Goal: Task Accomplishment & Management: Use online tool/utility

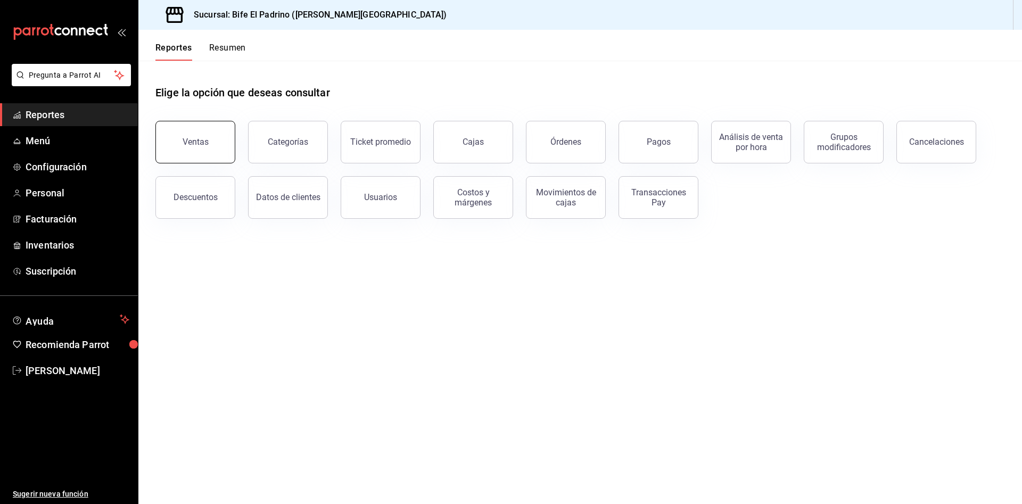
click at [197, 146] on div "Ventas" at bounding box center [196, 142] width 26 height 10
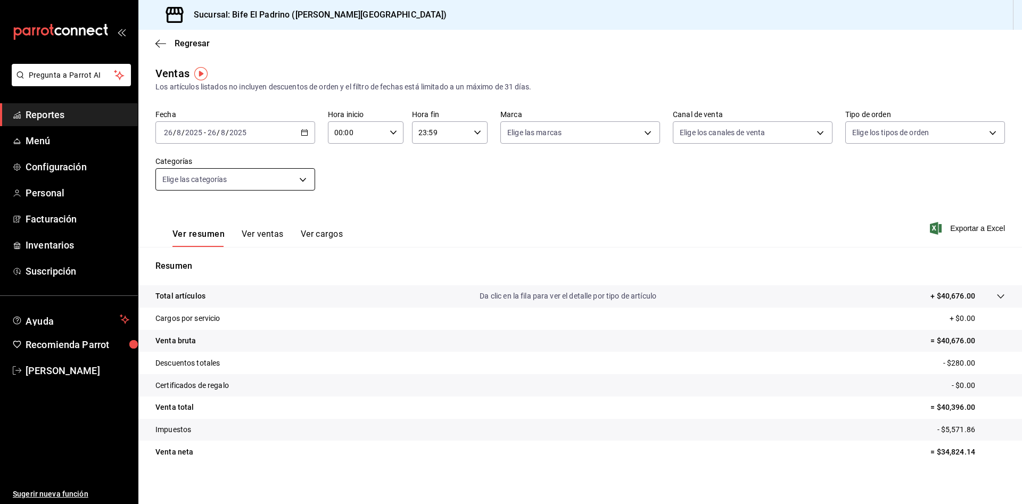
click at [268, 195] on div "Fecha 2025-08-26 26 / 8 / 2025 - 2025-08-26 26 / 8 / 2025 Hora inicio 00:00 Hor…" at bounding box center [580, 157] width 850 height 94
click at [278, 186] on body "Pregunta a Parrot AI Reportes Menú Configuración Personal Facturación Inventari…" at bounding box center [511, 252] width 1022 height 504
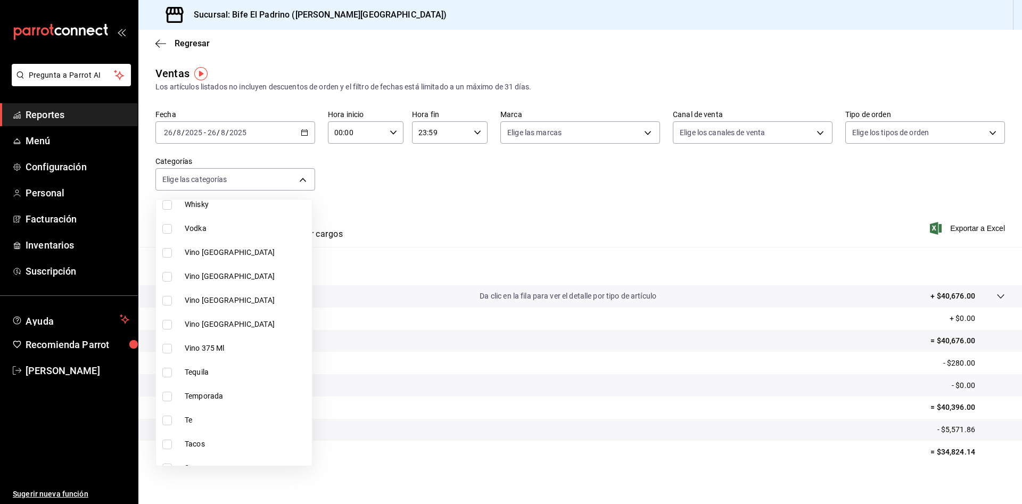
scroll to position [289, 0]
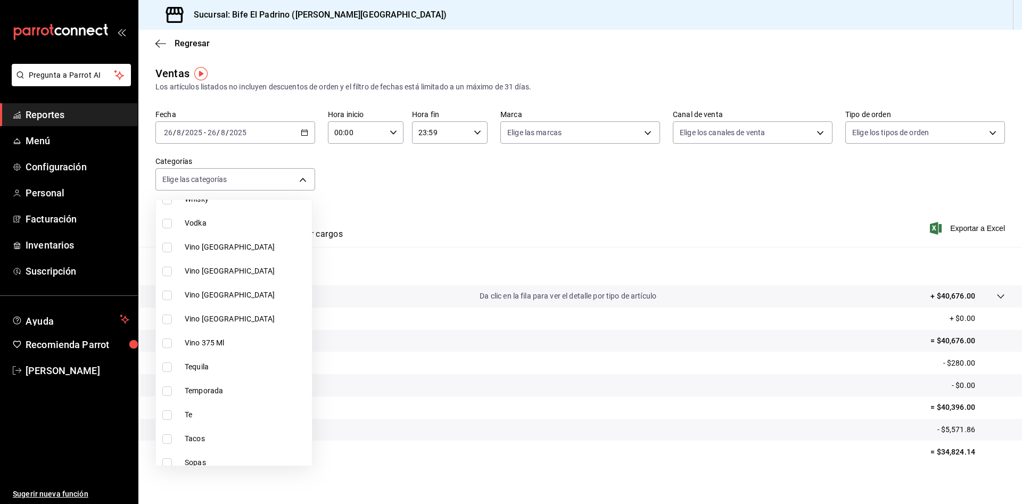
click at [242, 390] on span "Temporada" at bounding box center [246, 391] width 123 height 11
type input "96218917-14a3-4871-9c4a-14e56178e4a9"
checkbox input "true"
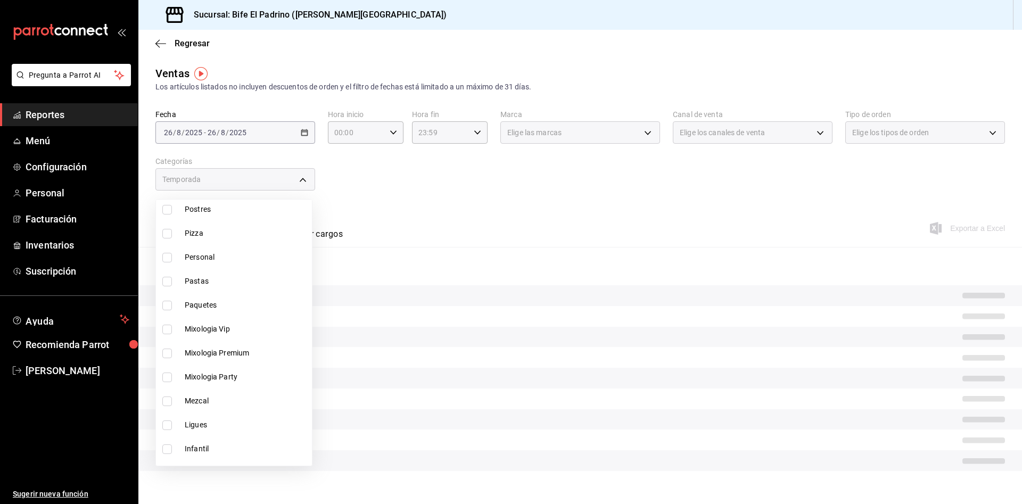
scroll to position [663, 0]
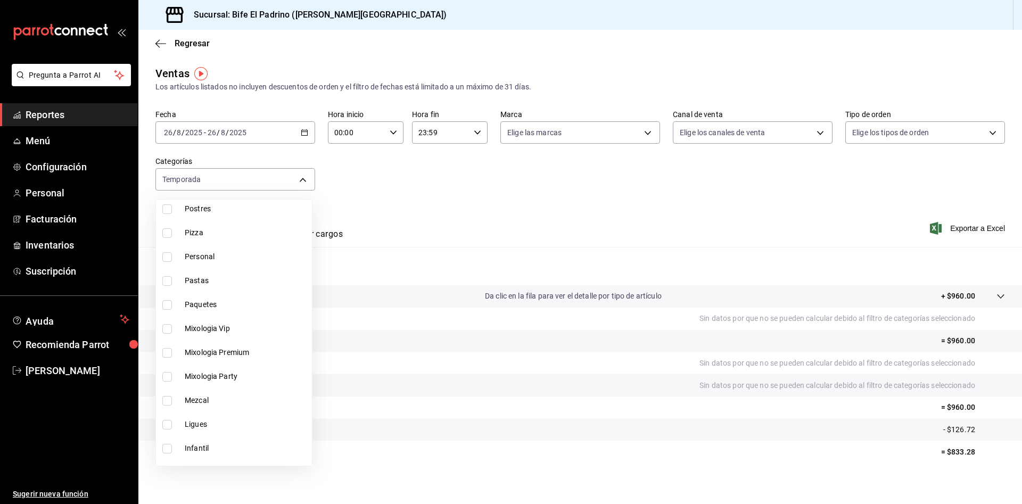
drag, startPoint x: 167, startPoint y: 305, endPoint x: 524, endPoint y: 195, distance: 374.3
click at [167, 305] on input "checkbox" at bounding box center [167, 305] width 10 height 10
checkbox input "true"
type input "96218917-14a3-4871-9c4a-14e56178e4a9,03c177af-a5e8-4afb-9c96-a7abb0e0f4bf"
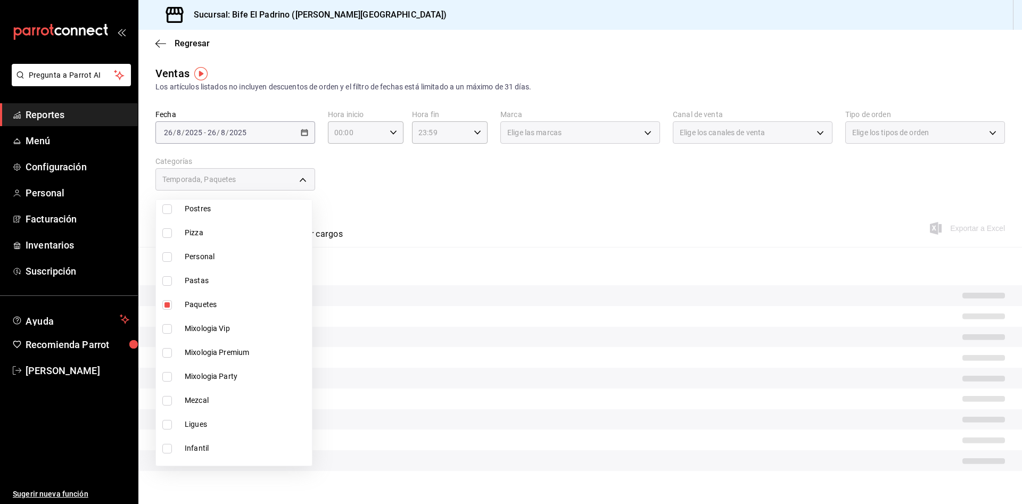
click at [613, 198] on div at bounding box center [511, 252] width 1022 height 504
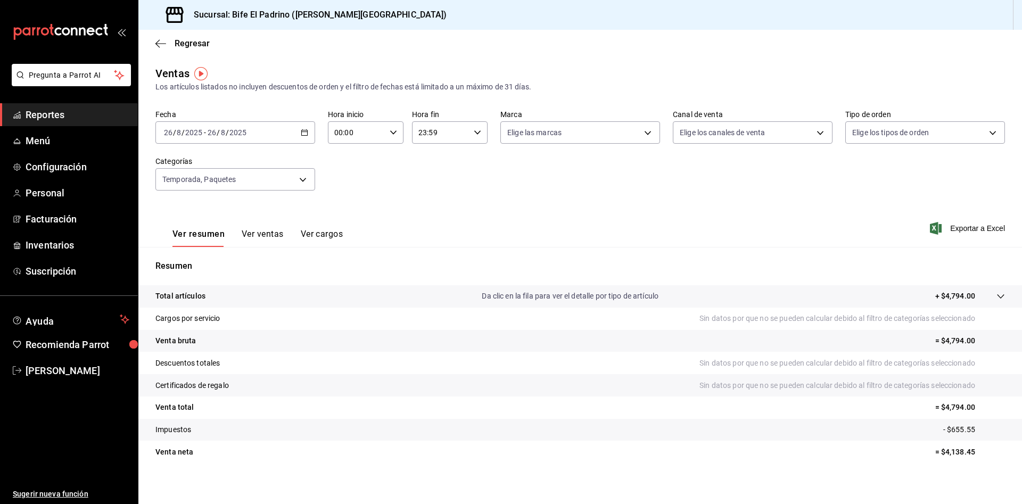
click at [274, 227] on div "Ver resumen Ver ventas Ver cargos" at bounding box center [248, 231] width 187 height 31
click at [269, 229] on button "Ver ventas" at bounding box center [263, 238] width 42 height 18
